Goal: Task Accomplishment & Management: Use online tool/utility

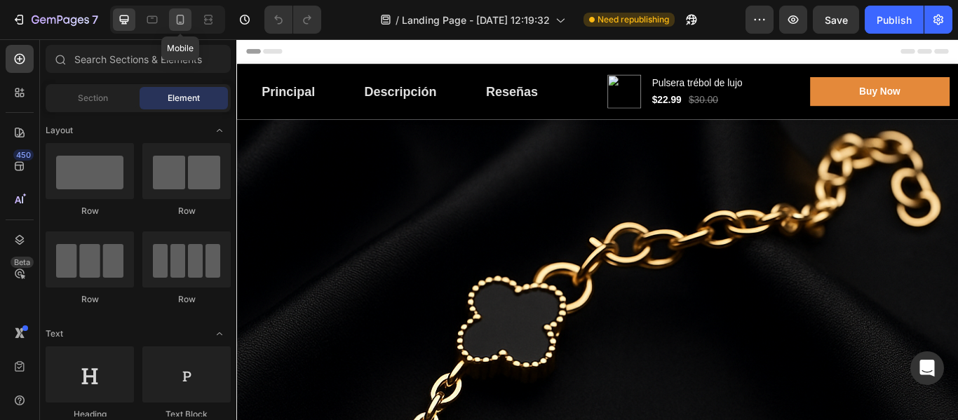
click at [174, 18] on icon at bounding box center [180, 20] width 14 height 14
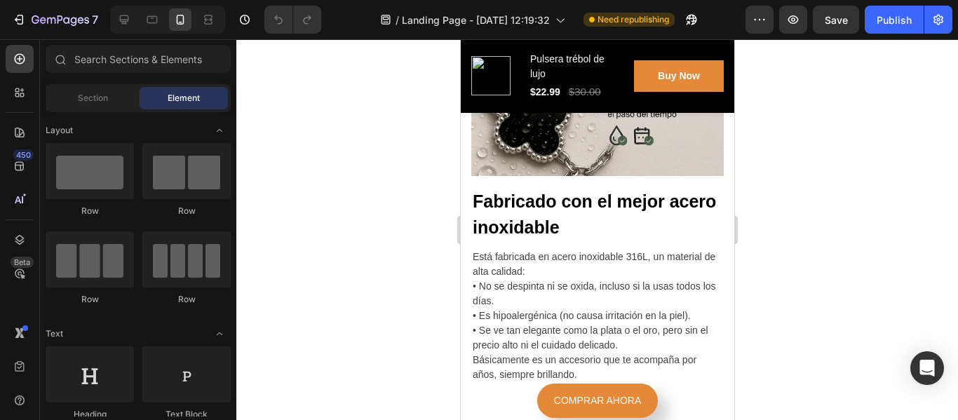
scroll to position [1805, 0]
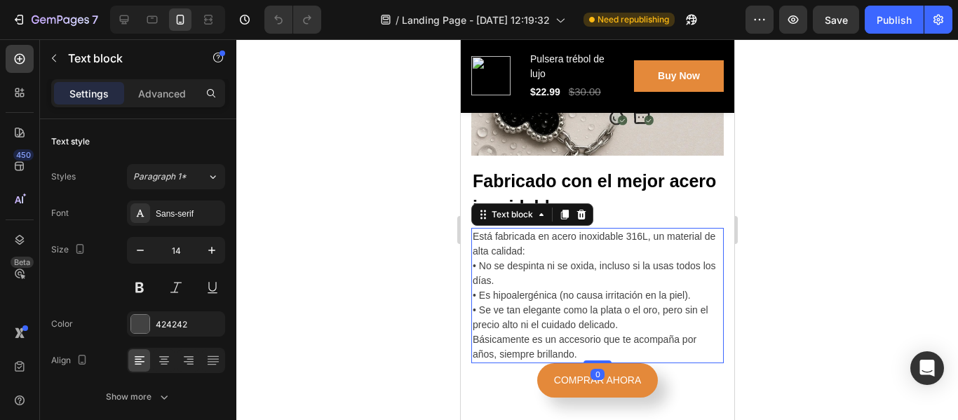
click at [579, 339] on p "Está fabricada en acero inoxidable 316L, un material de alta calidad: • No se d…" at bounding box center [597, 295] width 250 height 133
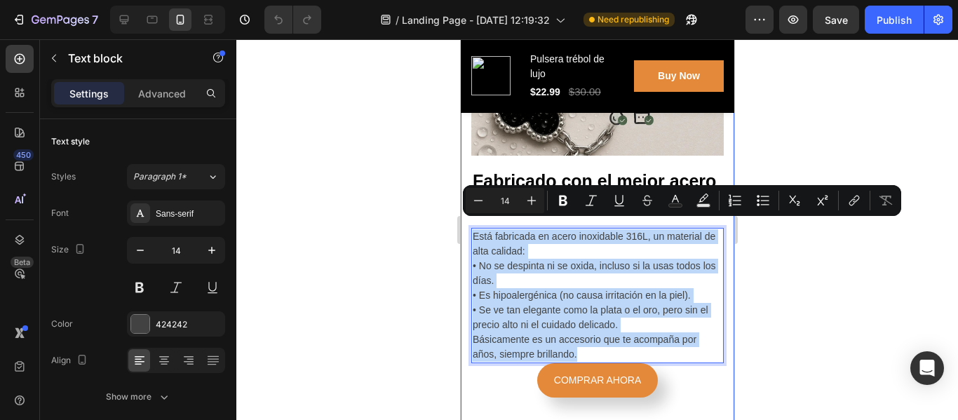
drag, startPoint x: 579, startPoint y: 339, endPoint x: 920, endPoint y: 260, distance: 350.0
click at [460, 220] on div "Sentirse invisible es horrible. Esta pulsera no es magia, es una firma visual q…" at bounding box center [597, 260] width 274 height 1149
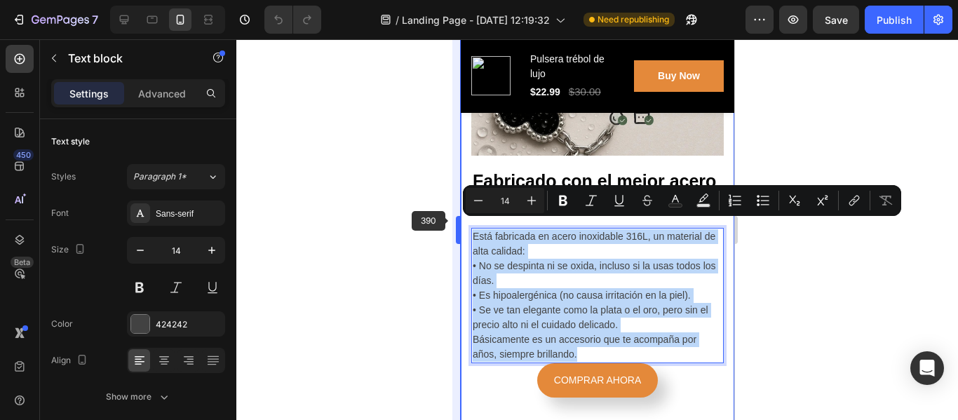
copy p "Está fabricada en acero inoxidable 316L, un material de alta calidad: • No se d…"
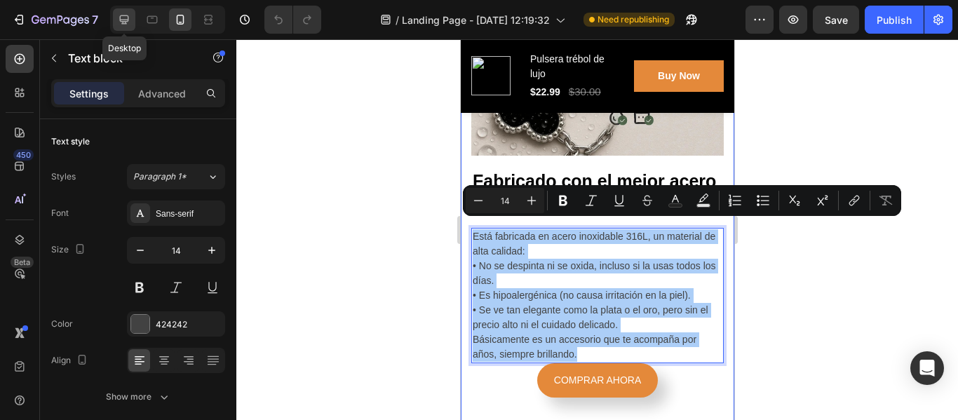
click at [123, 19] on icon at bounding box center [124, 20] width 14 height 14
type input "16"
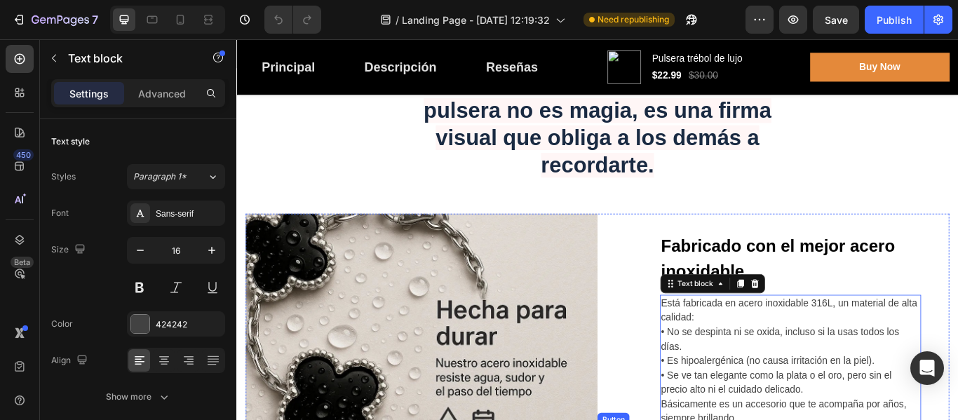
scroll to position [1308, 0]
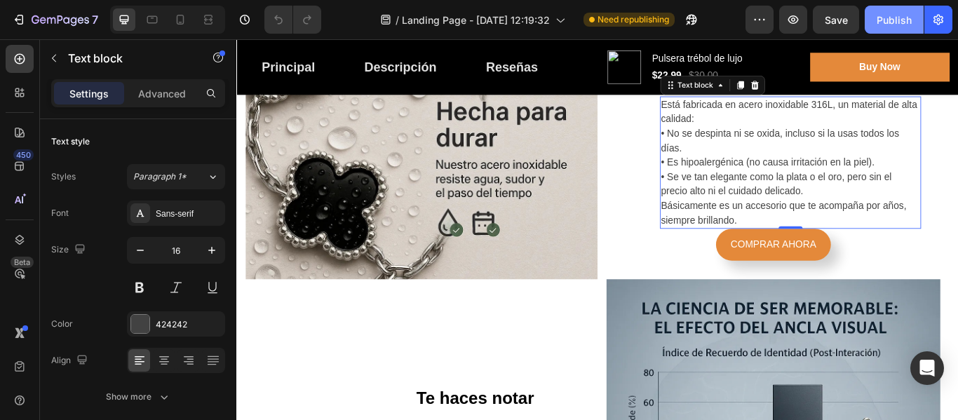
click at [888, 21] on div "Publish" at bounding box center [894, 20] width 35 height 15
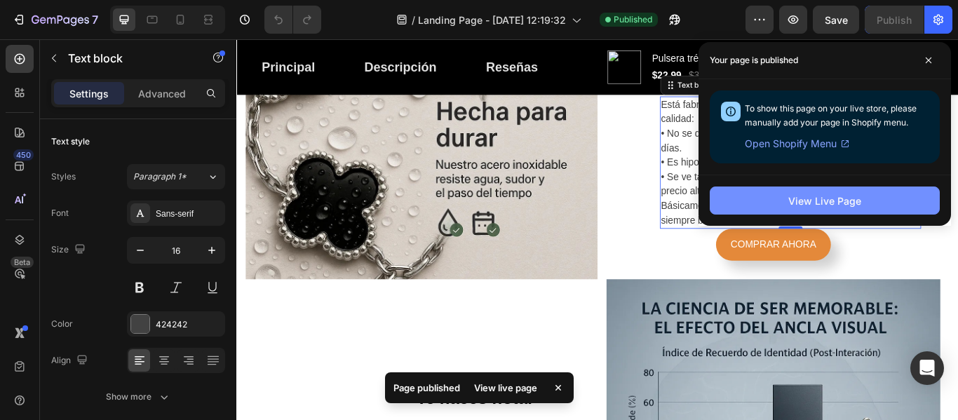
click at [811, 209] on button "View Live Page" at bounding box center [825, 201] width 230 height 28
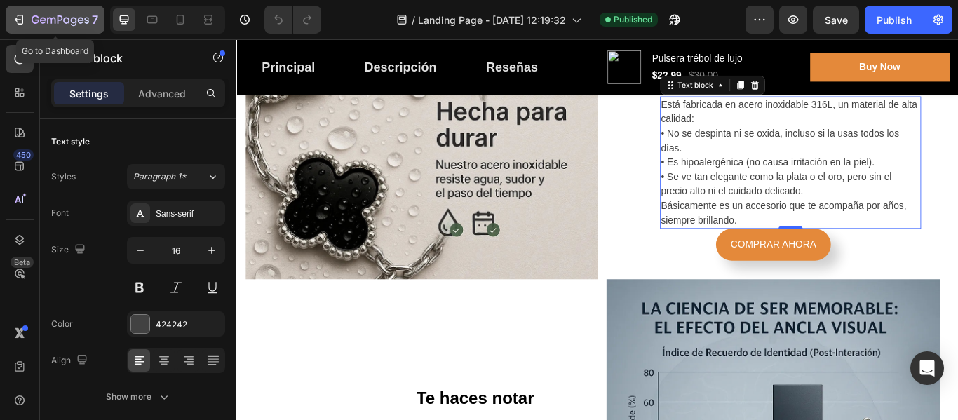
click at [62, 21] on icon "button" at bounding box center [61, 21] width 58 height 12
